Goal: Information Seeking & Learning: Learn about a topic

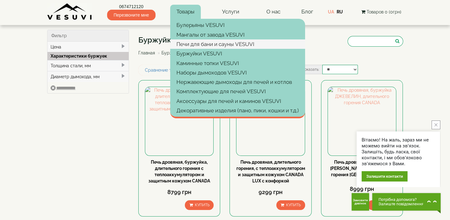
click at [201, 41] on link "Печи для бани и сауны VESUVI" at bounding box center [237, 43] width 135 height 9
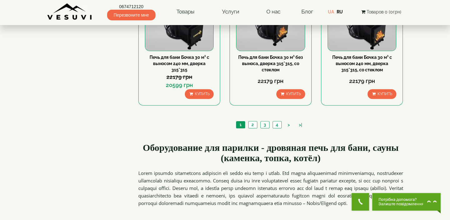
scroll to position [710, 0]
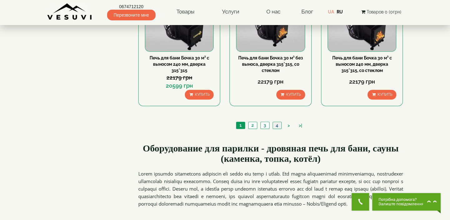
click at [277, 125] on link "4" at bounding box center [277, 125] width 9 height 7
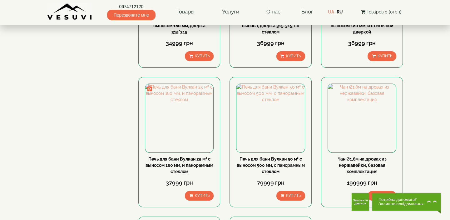
scroll to position [483, 0]
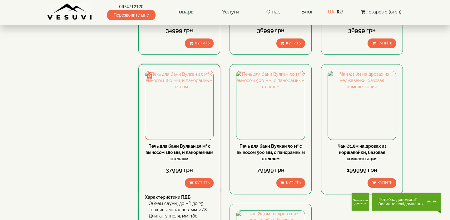
click at [176, 158] on link "Печь для бани Вулкан 25 м³ с выносом 180 мм, и панорамным стеклом" at bounding box center [180, 152] width 68 height 18
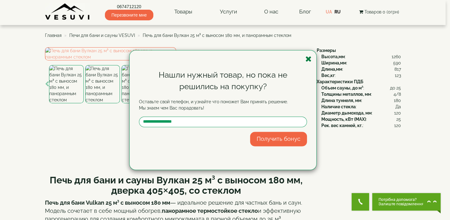
click at [309, 59] on icon "button" at bounding box center [309, 59] width 6 height 8
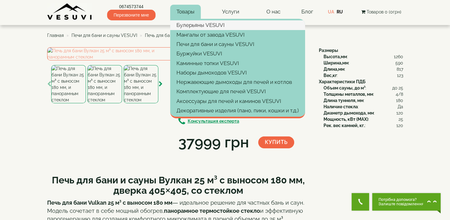
click at [190, 27] on link "Булерьяны VESUVI" at bounding box center [237, 24] width 135 height 9
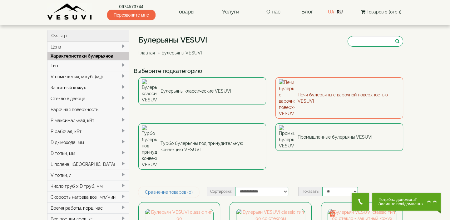
click at [321, 84] on link "Печи булерьяны с варочной поверхностью VESUVI" at bounding box center [340, 97] width 128 height 41
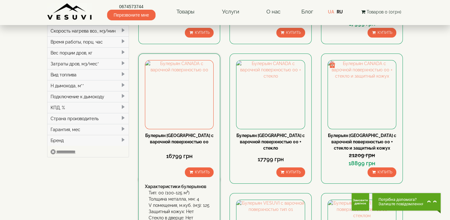
scroll to position [170, 0]
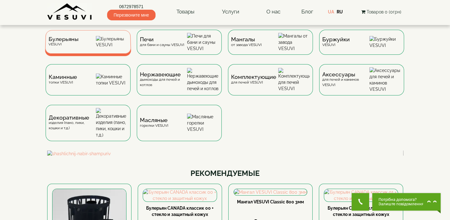
click at [107, 41] on img at bounding box center [112, 42] width 32 height 12
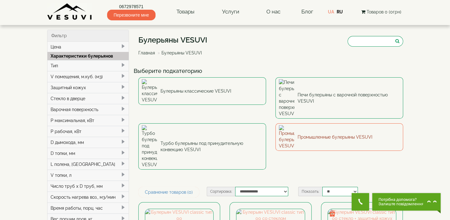
scroll to position [28, 0]
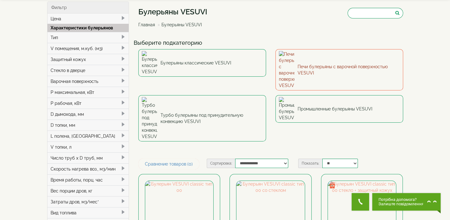
click at [312, 49] on link "Печи булерьяны с варочной поверхностью VESUVI" at bounding box center [340, 69] width 128 height 41
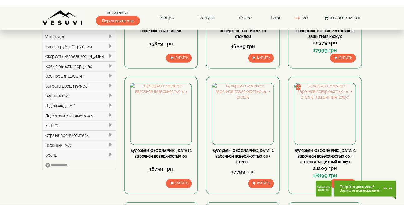
scroll to position [170, 0]
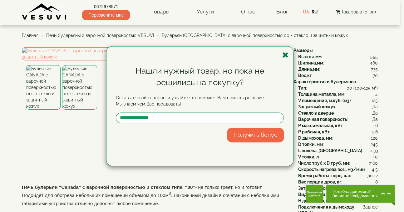
click at [284, 56] on icon "button" at bounding box center [286, 55] width 6 height 8
